Goal: Transaction & Acquisition: Purchase product/service

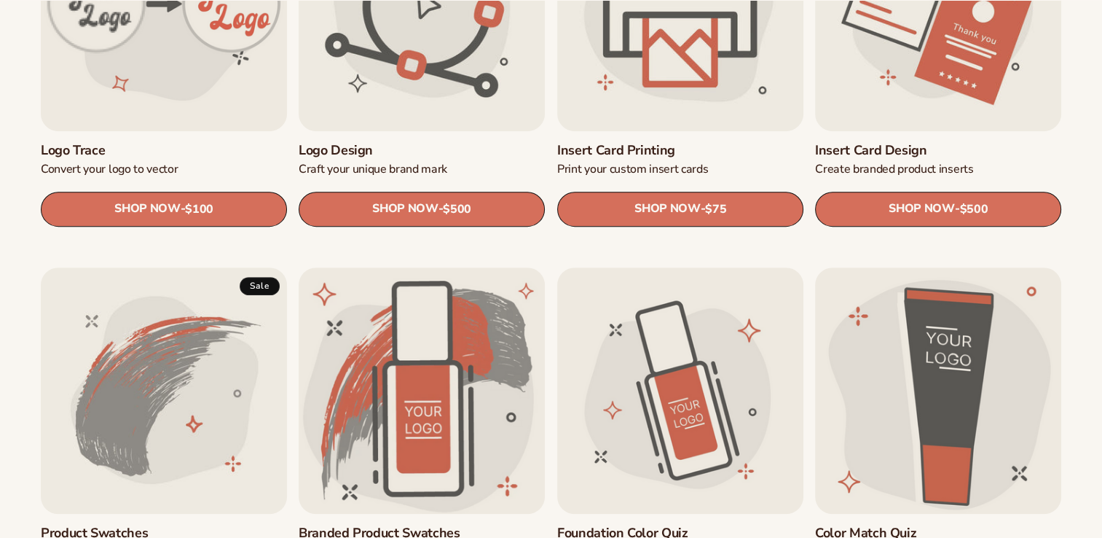
scroll to position [820, 0]
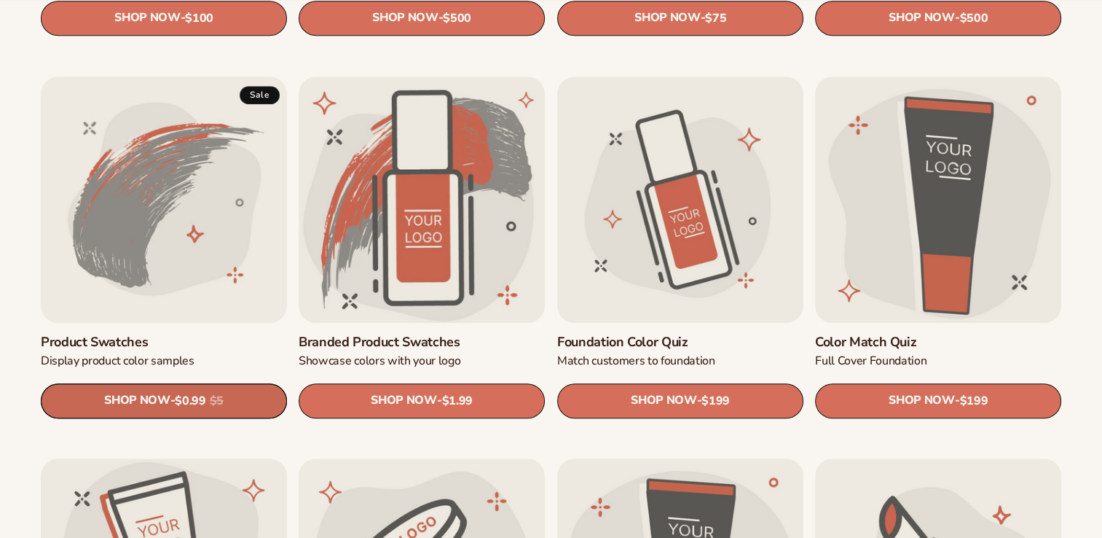
click at [157, 404] on link "SHOP NOW - Regular price $0.99 Sale price $0.99 Regular price $5 Unit price / p…" at bounding box center [164, 400] width 246 height 35
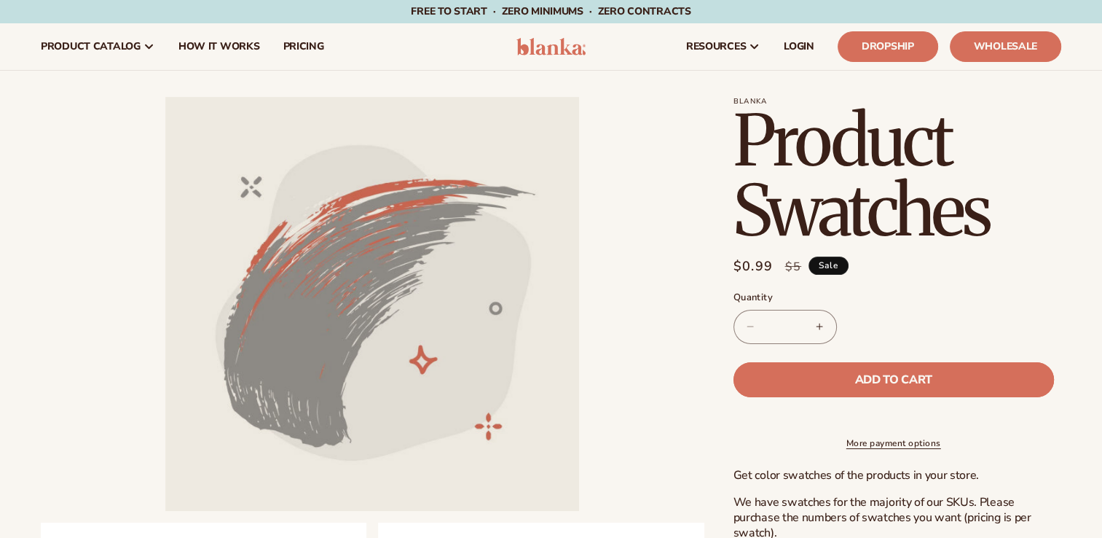
click at [875, 372] on button "Add to cart" at bounding box center [894, 379] width 321 height 35
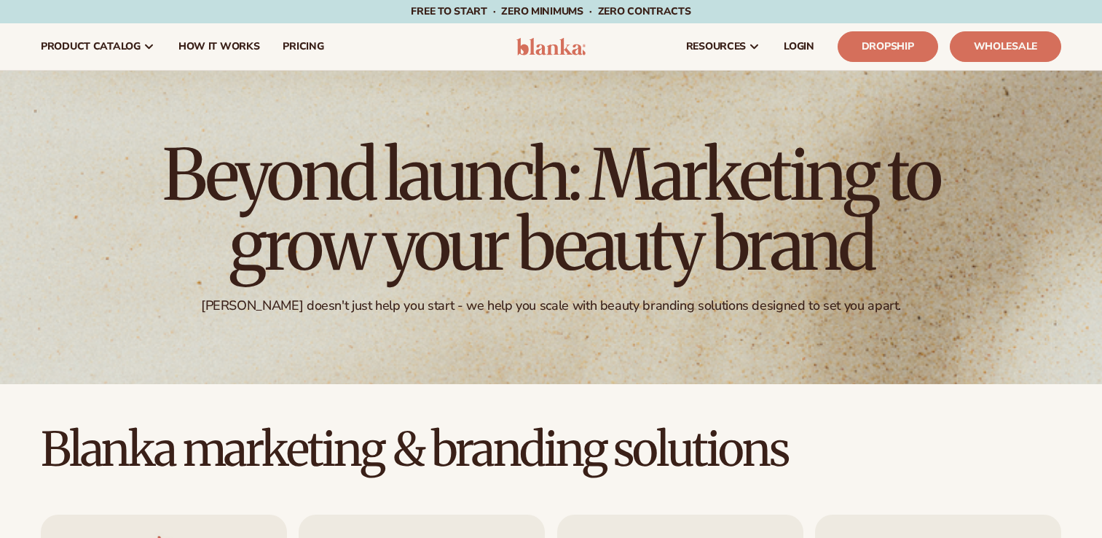
scroll to position [820, 0]
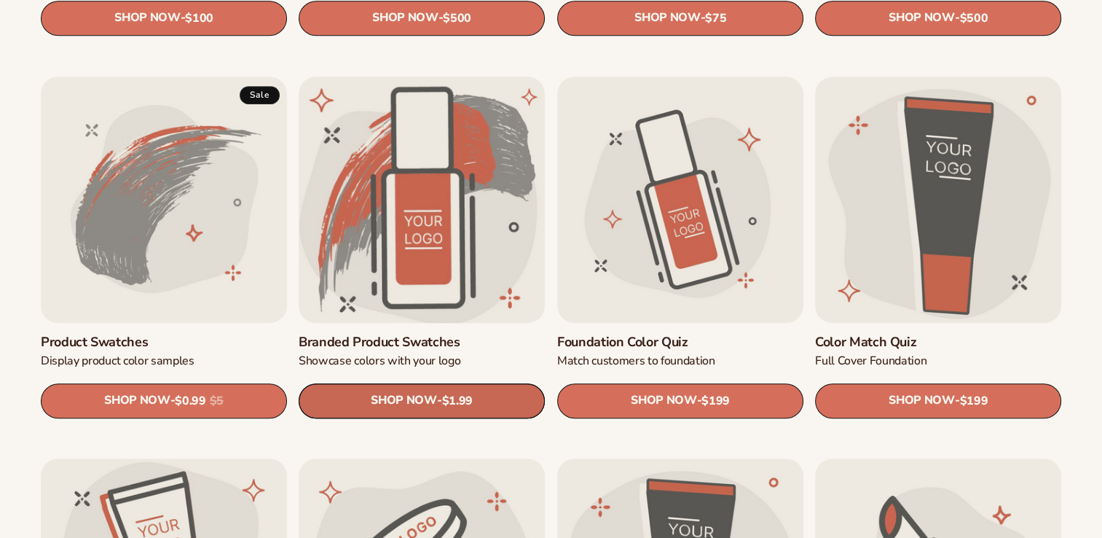
click at [373, 396] on link "SHOP NOW - Regular price $1.99 Sale price $1.99 Regular price Unit price / per" at bounding box center [422, 400] width 246 height 35
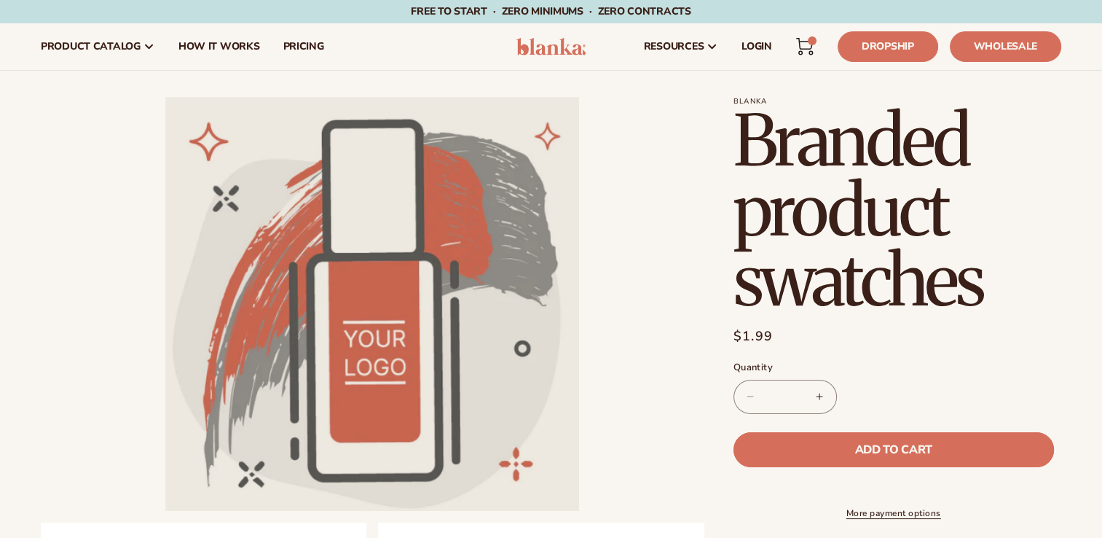
click at [803, 438] on button "Add to cart" at bounding box center [894, 449] width 321 height 35
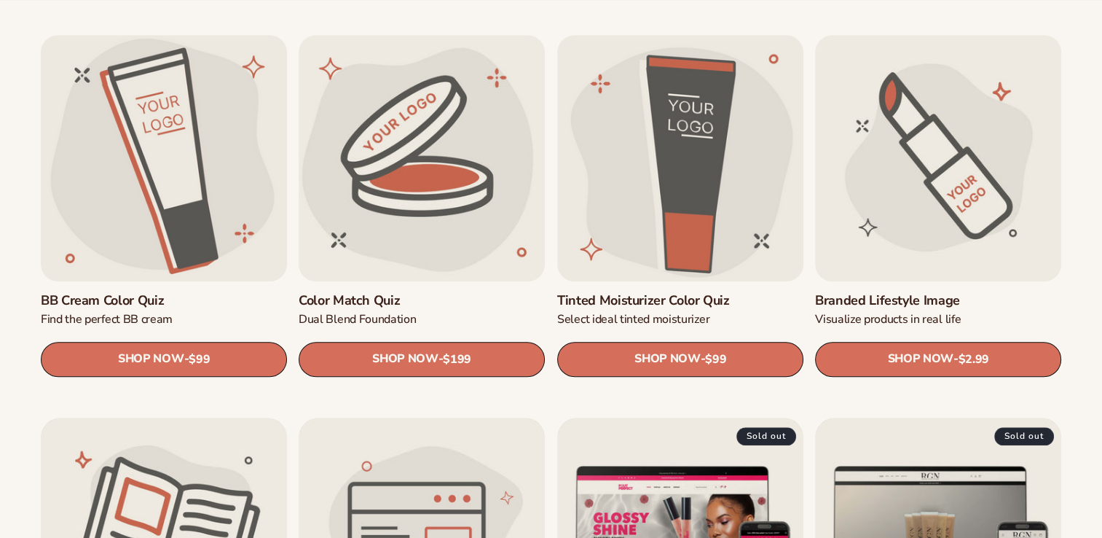
scroll to position [1285, 0]
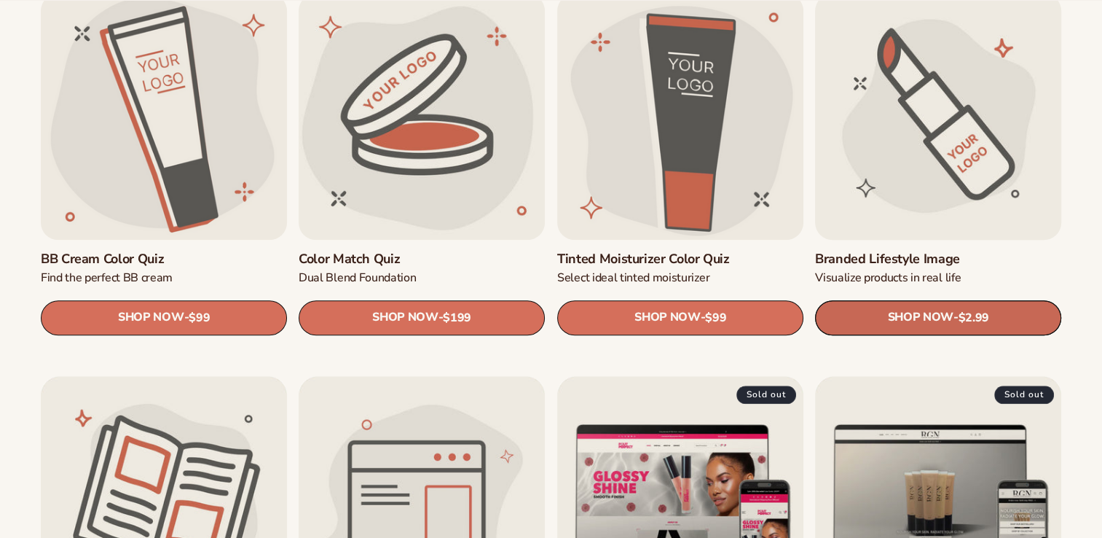
click at [958, 313] on link "SHOP NOW - Regular price $2.99 Sale price $2.99 Regular price Unit price / per" at bounding box center [938, 317] width 246 height 35
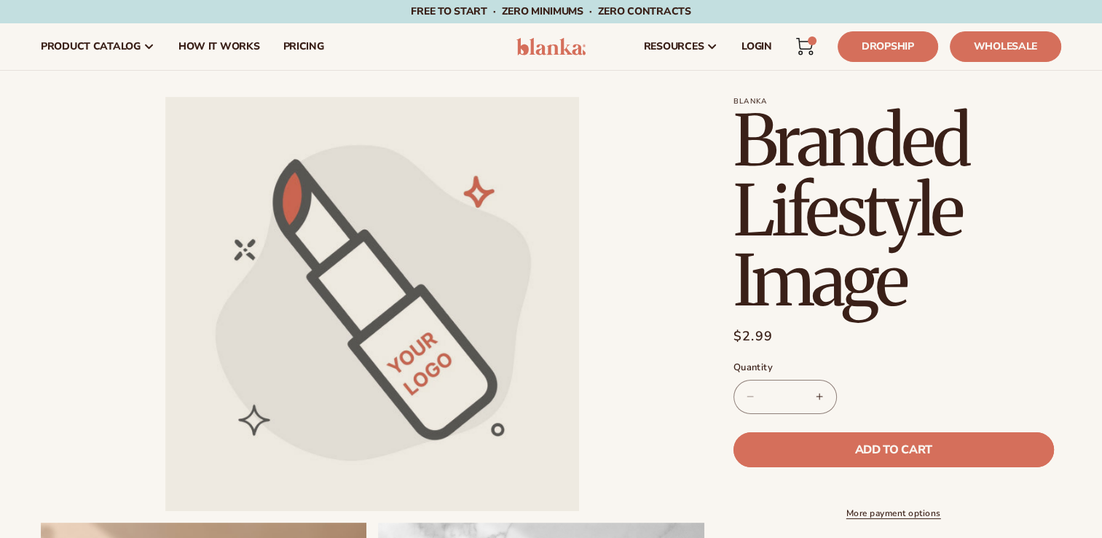
click at [848, 442] on button "Add to cart" at bounding box center [894, 449] width 321 height 35
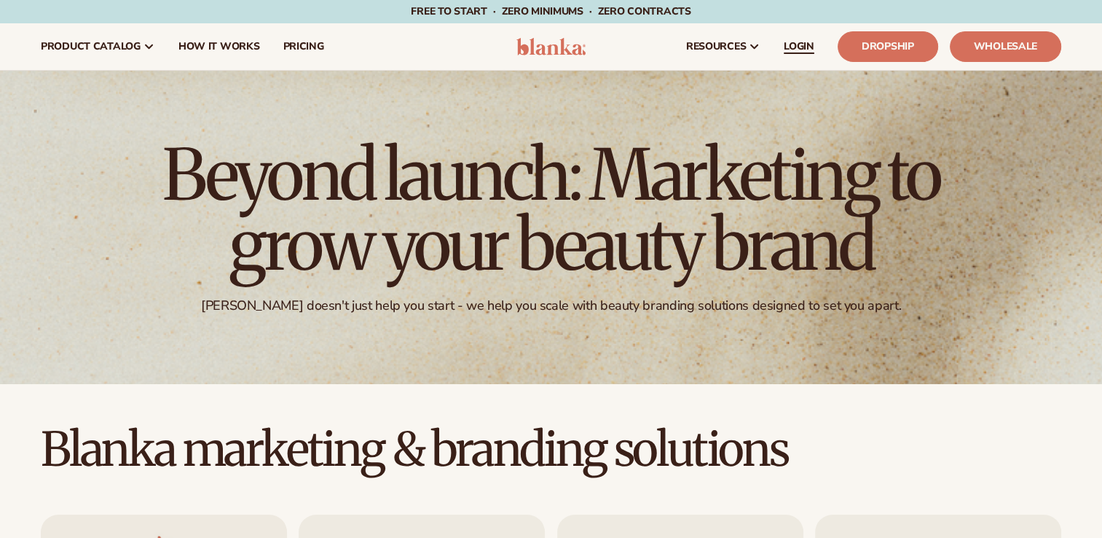
click at [787, 48] on span "LOGIN" at bounding box center [799, 47] width 31 height 12
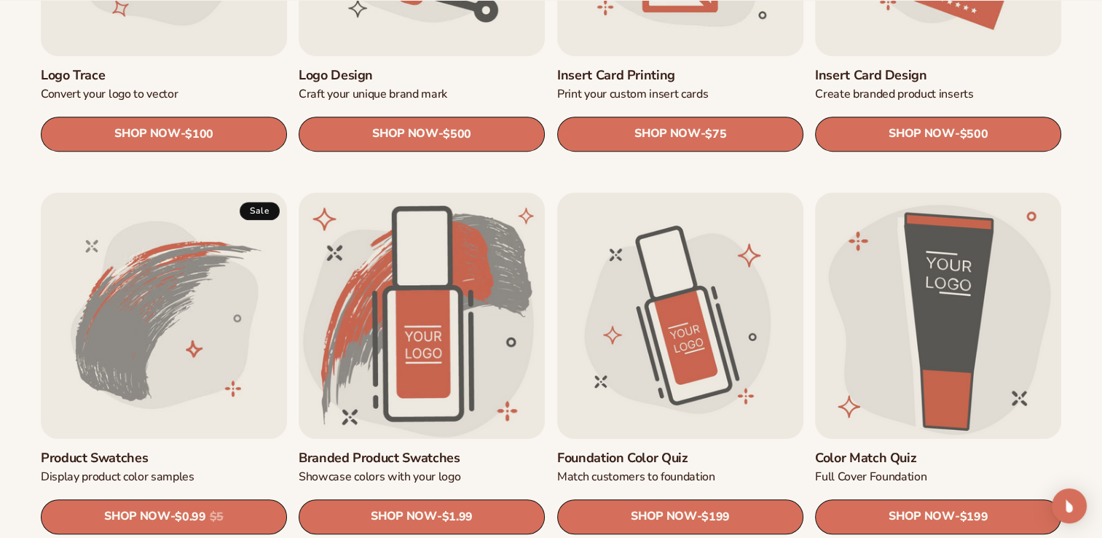
scroll to position [727, 0]
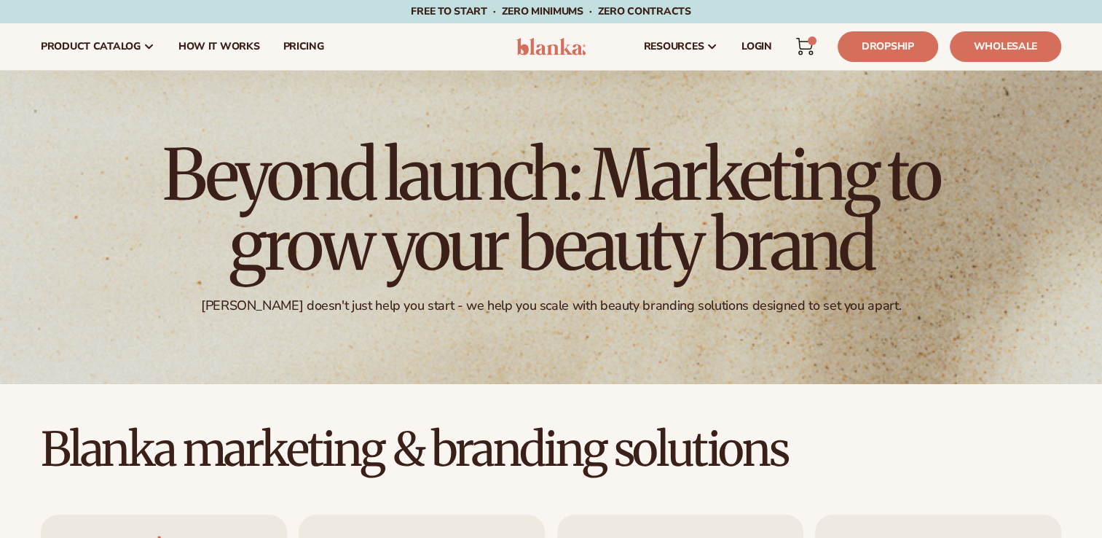
click at [801, 46] on icon at bounding box center [804, 46] width 17 height 17
